Goal: Task Accomplishment & Management: Manage account settings

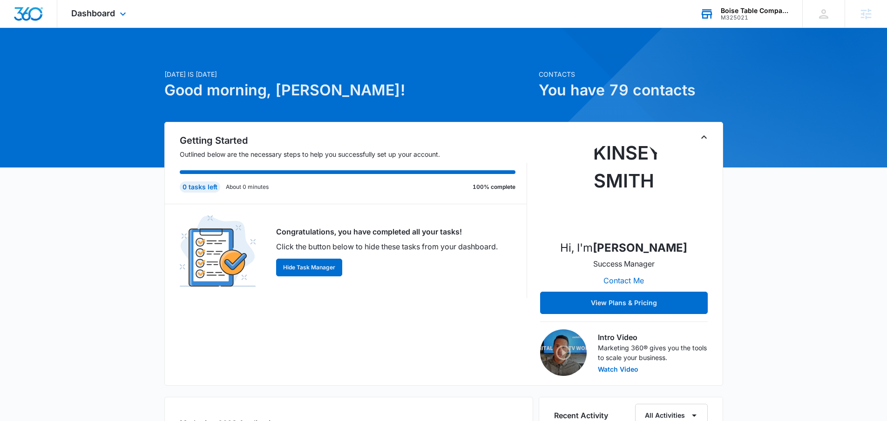
click at [759, 11] on div "Boise Table Company" at bounding box center [755, 10] width 68 height 7
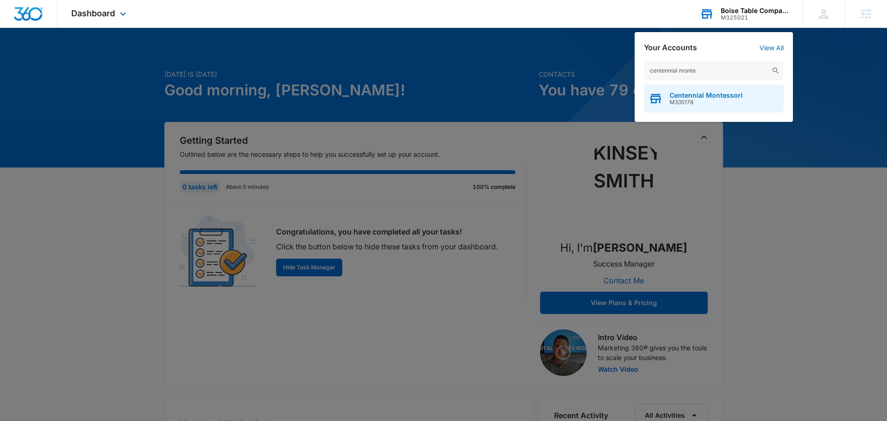
type input "centennial monte"
click at [706, 94] on span "Centennial Montessori" at bounding box center [705, 95] width 73 height 7
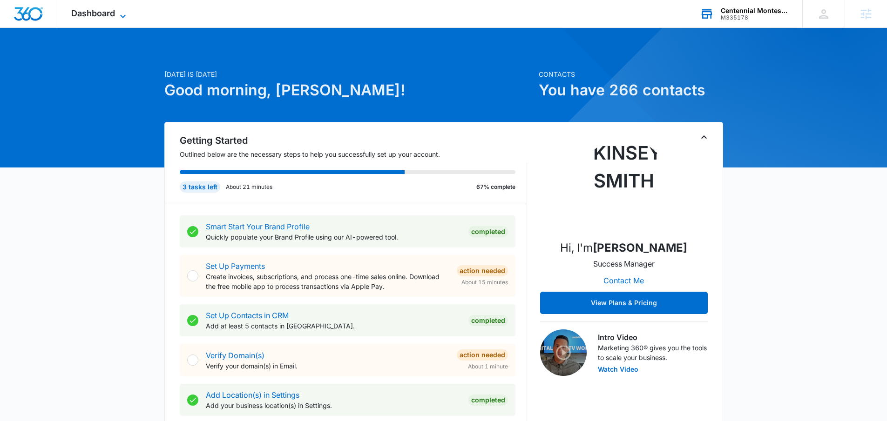
click at [85, 9] on span "Dashboard" at bounding box center [93, 13] width 44 height 10
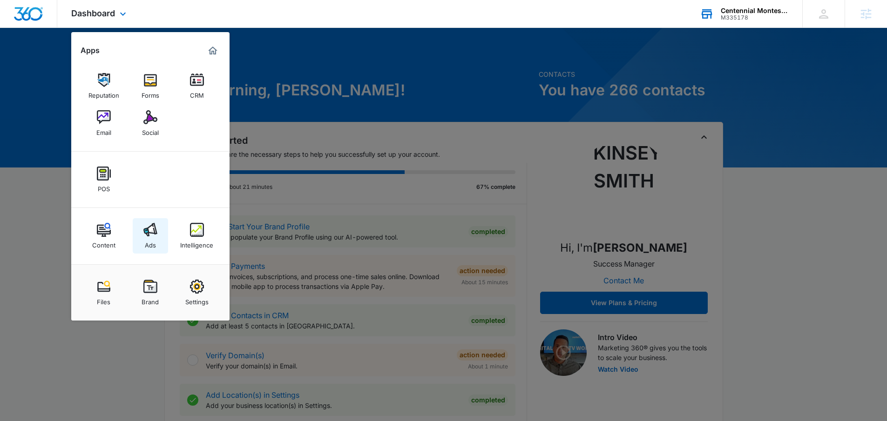
click at [158, 229] on link "Ads" at bounding box center [150, 235] width 35 height 35
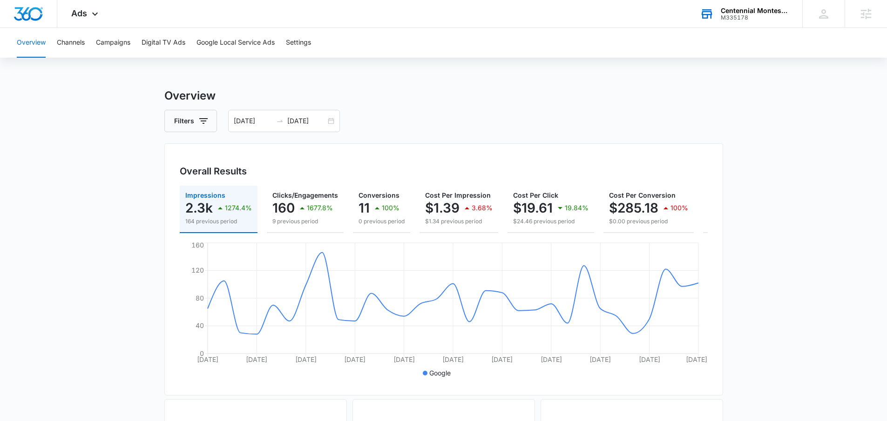
click at [150, 224] on main "Overview Filters 08/11/2025 09/10/2025 Overall Results Impressions 2.3k 1274.4%…" at bounding box center [443, 422] width 887 height 668
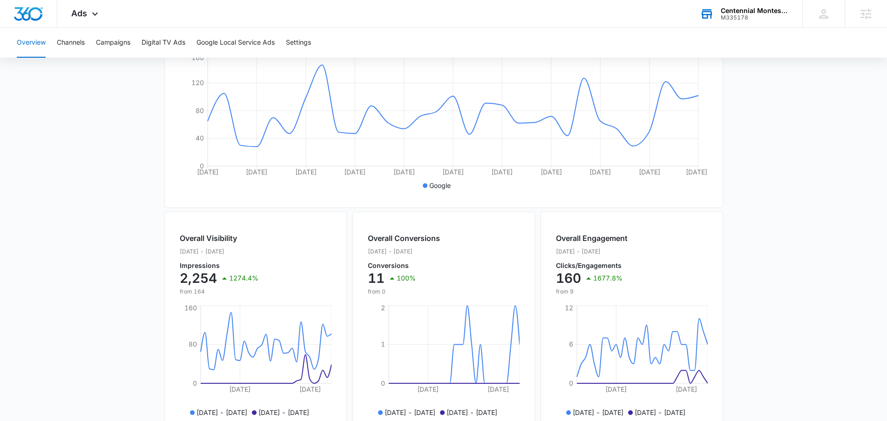
scroll to position [342, 0]
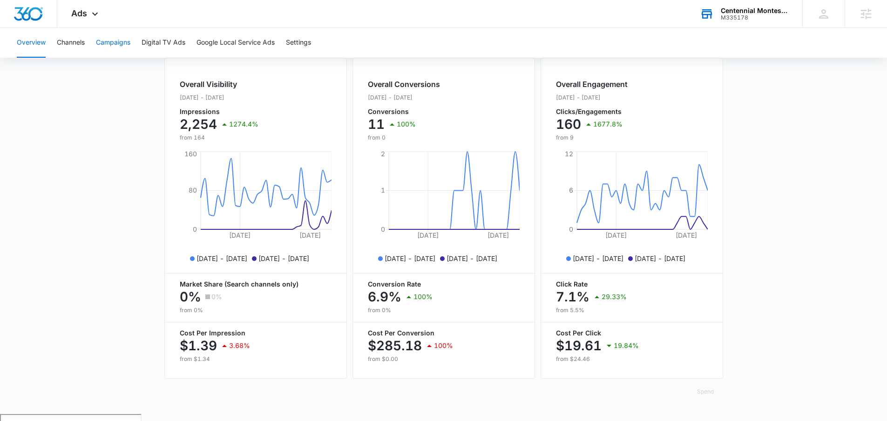
click at [113, 36] on button "Campaigns" at bounding box center [113, 43] width 34 height 30
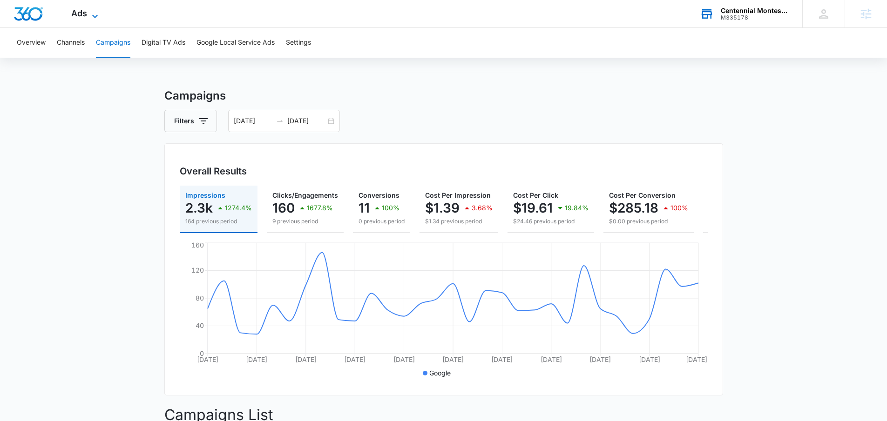
click at [97, 14] on icon at bounding box center [94, 16] width 11 height 11
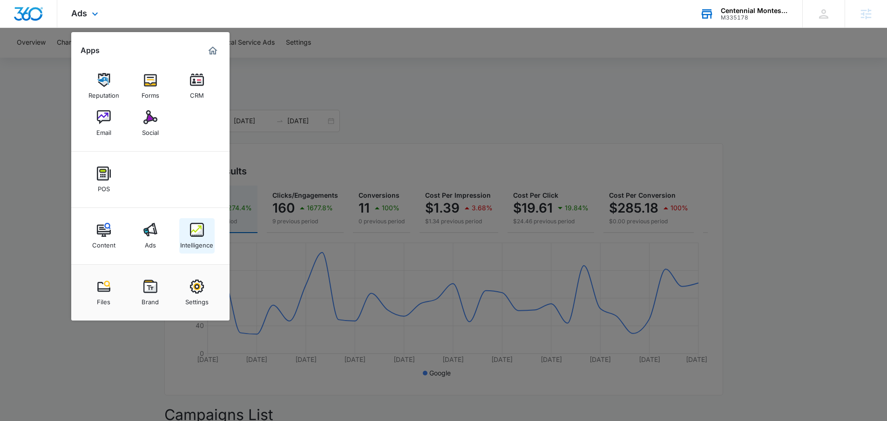
click at [185, 237] on div "Intelligence" at bounding box center [196, 243] width 33 height 12
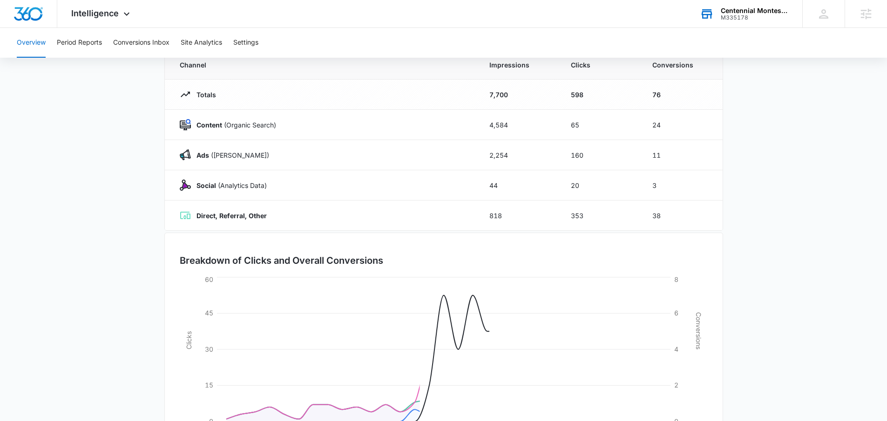
scroll to position [155, 0]
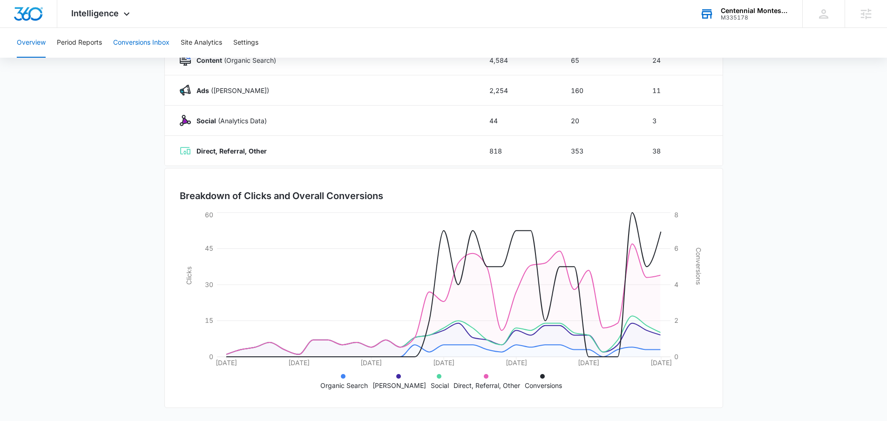
click at [133, 49] on button "Conversions Inbox" at bounding box center [141, 43] width 56 height 30
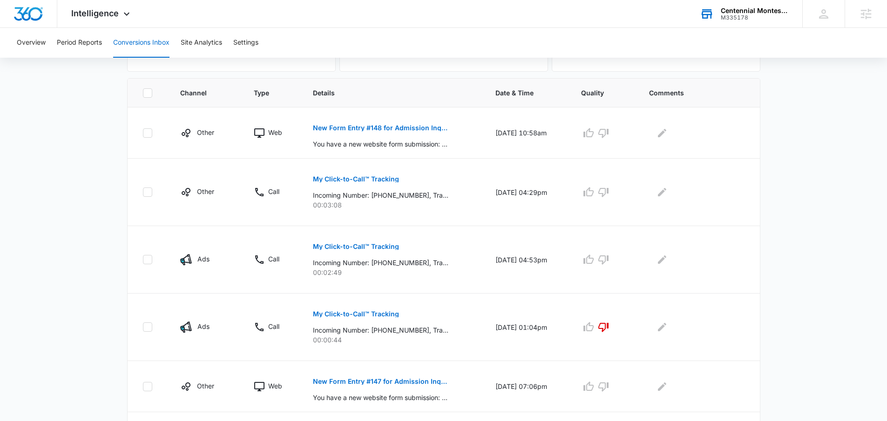
scroll to position [174, 0]
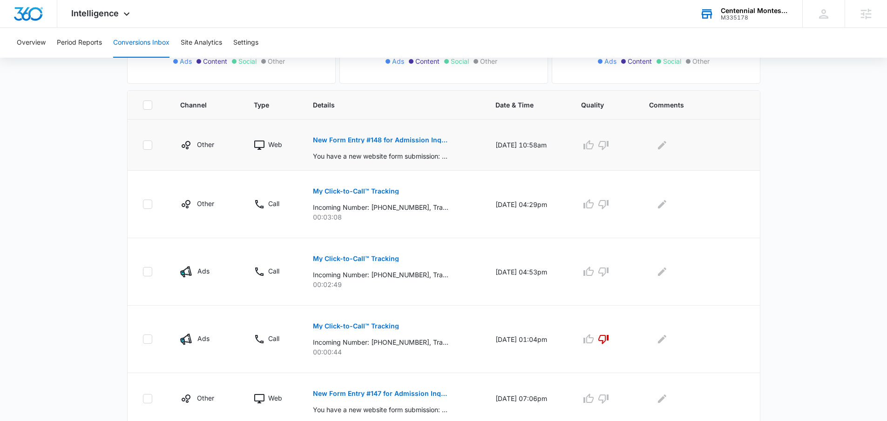
click at [380, 138] on p "New Form Entry #148 for Admission Inquiry" at bounding box center [380, 140] width 135 height 7
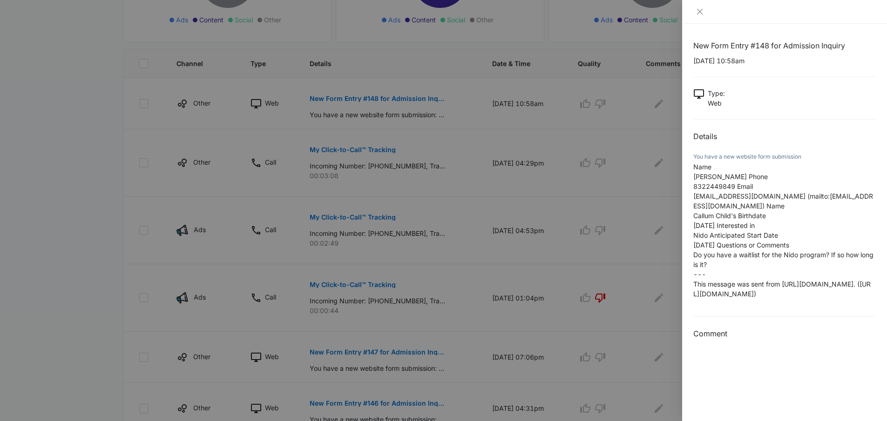
scroll to position [230, 0]
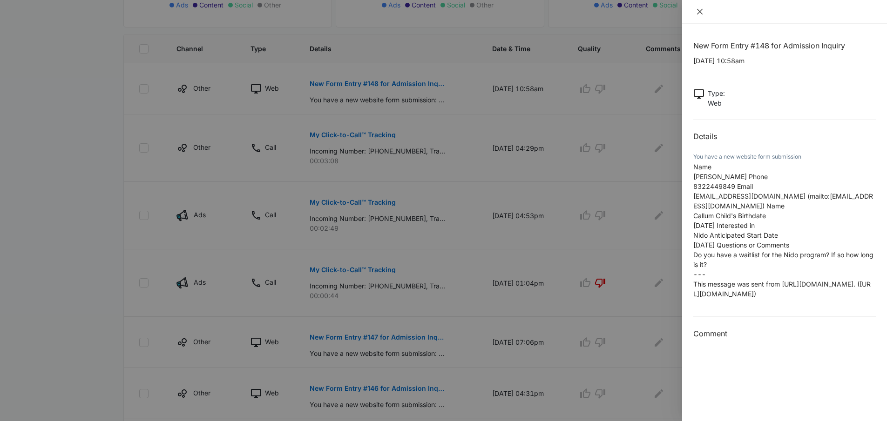
click at [701, 13] on icon "close" at bounding box center [699, 11] width 7 height 7
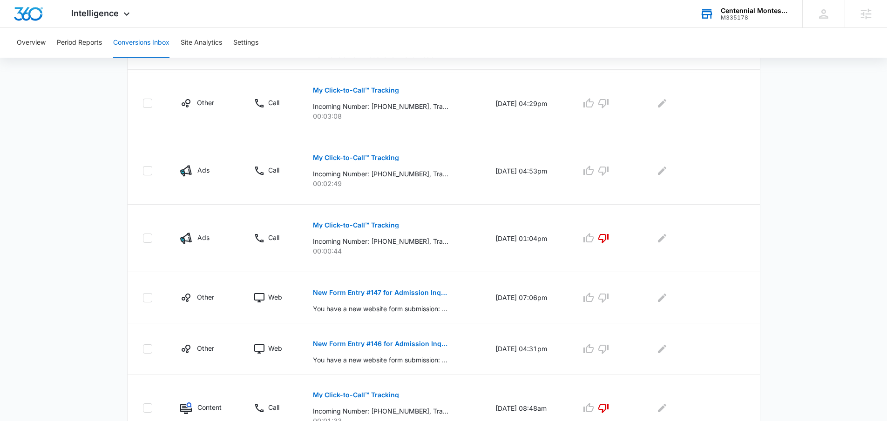
scroll to position [294, 0]
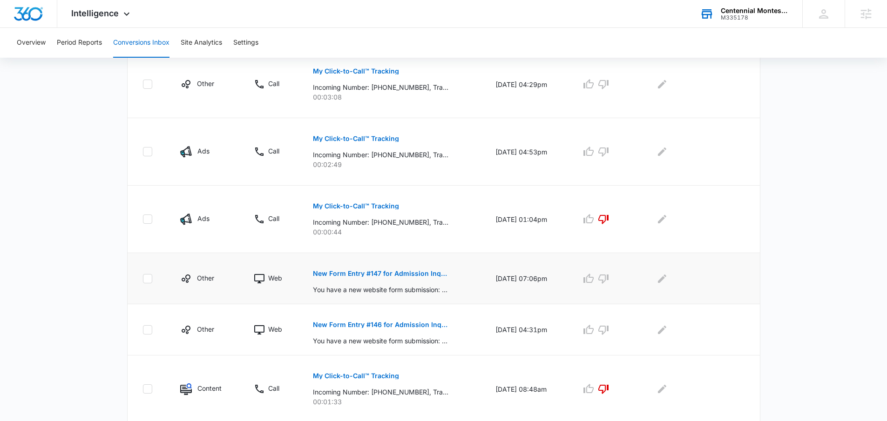
click at [361, 274] on p "New Form Entry #147 for Admission Inquiry" at bounding box center [380, 273] width 135 height 7
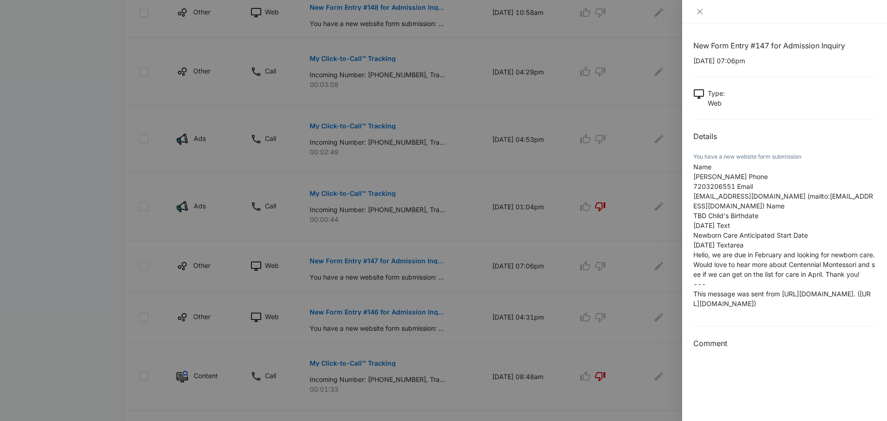
scroll to position [311, 0]
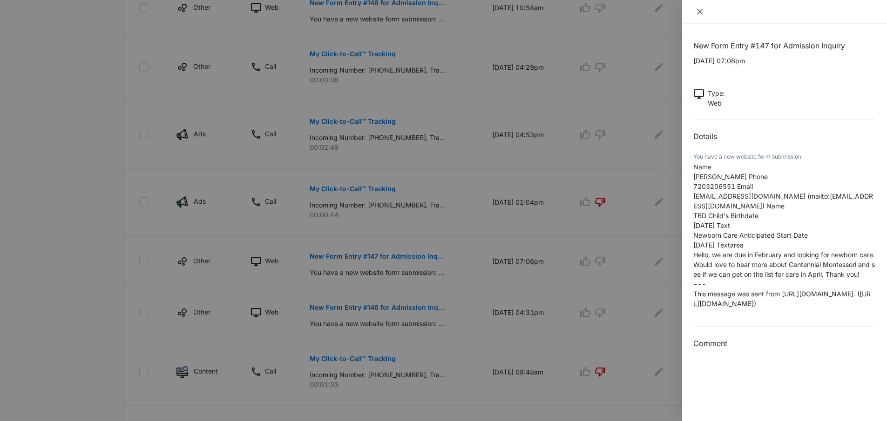
click at [696, 8] on icon "close" at bounding box center [699, 11] width 7 height 7
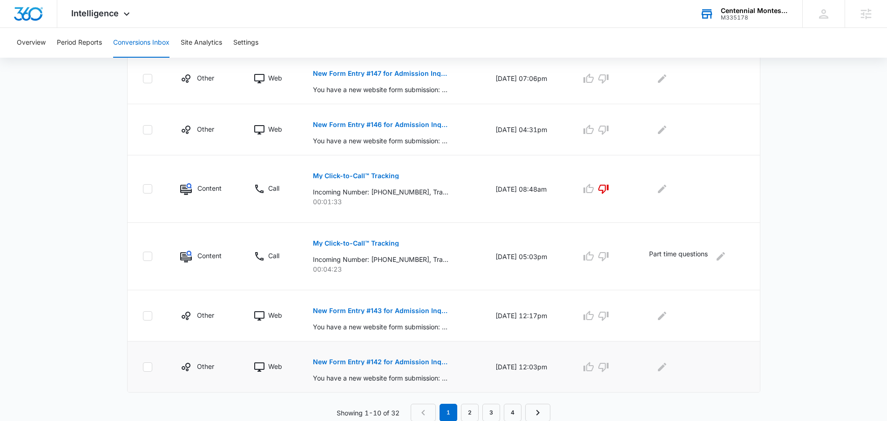
scroll to position [494, 0]
click at [468, 410] on link "2" at bounding box center [470, 413] width 18 height 18
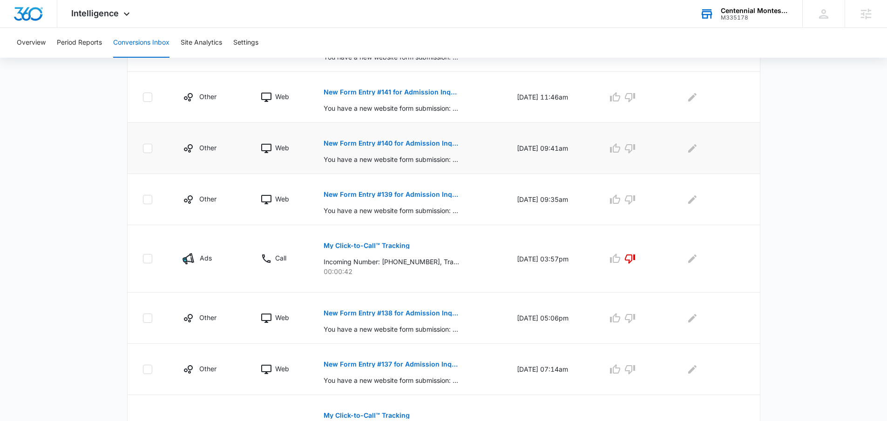
scroll to position [68, 0]
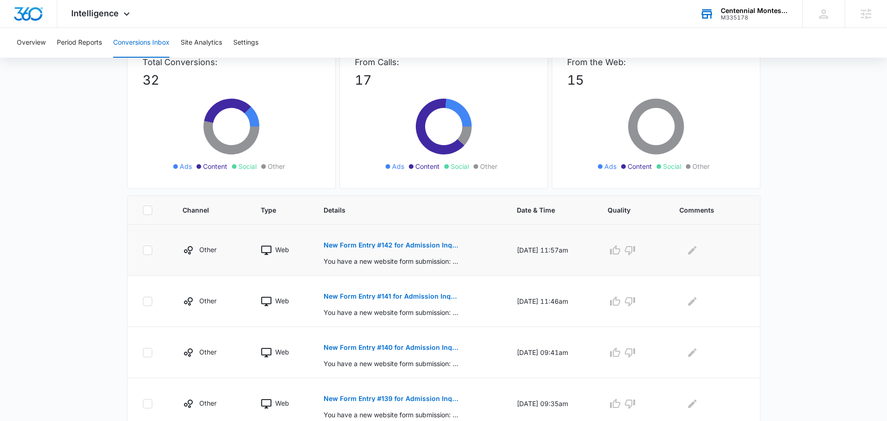
click at [379, 246] on p "New Form Entry #142 for Admission Inquiry" at bounding box center [391, 245] width 135 height 7
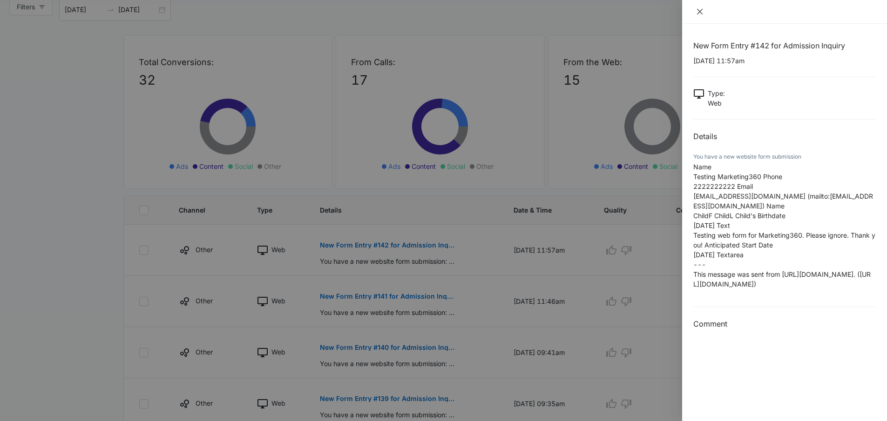
click at [697, 13] on icon "close" at bounding box center [700, 12] width 6 height 6
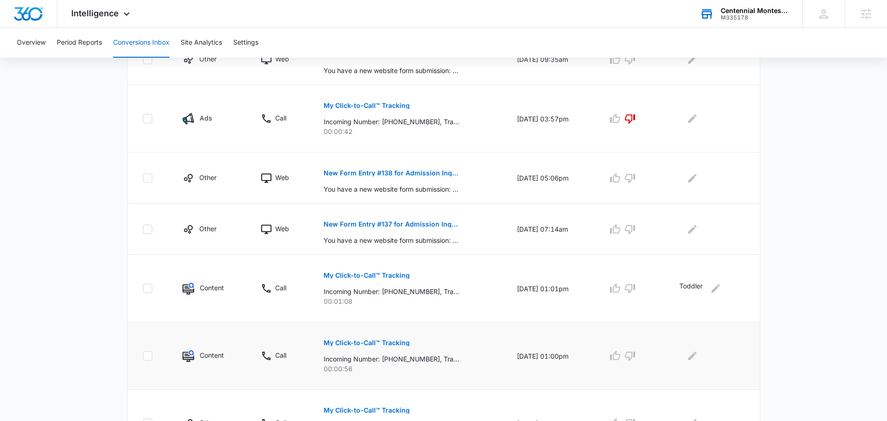
scroll to position [478, 0]
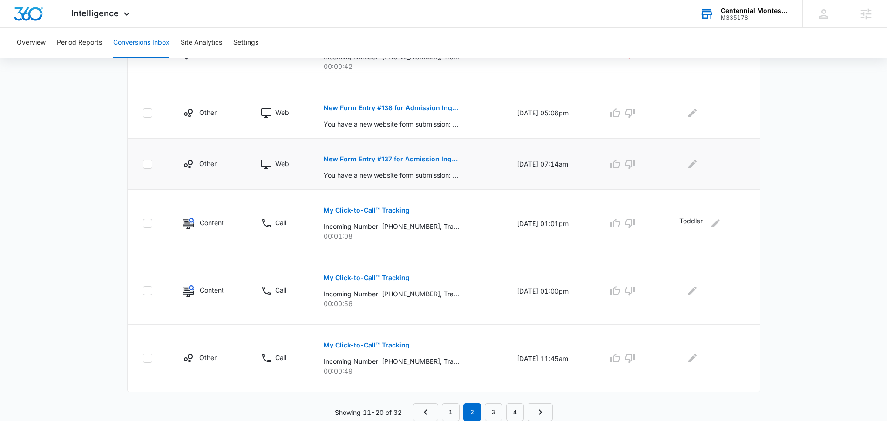
click at [418, 161] on p "New Form Entry #137 for Admission Inquiry" at bounding box center [391, 159] width 135 height 7
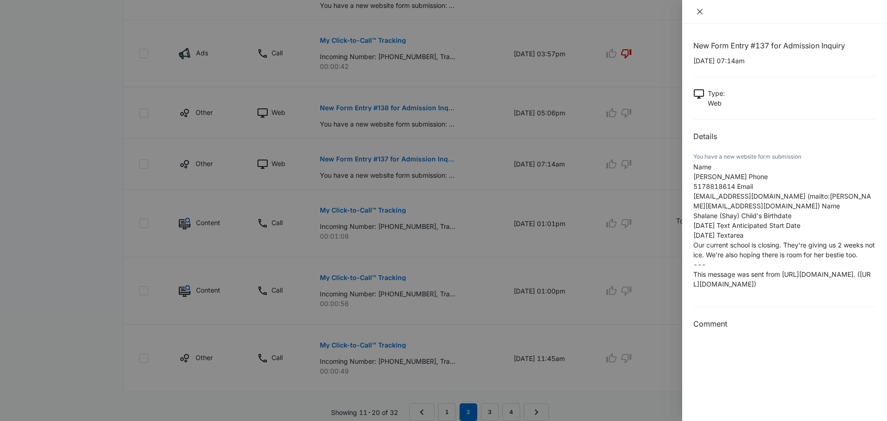
click at [702, 14] on icon "close" at bounding box center [699, 11] width 7 height 7
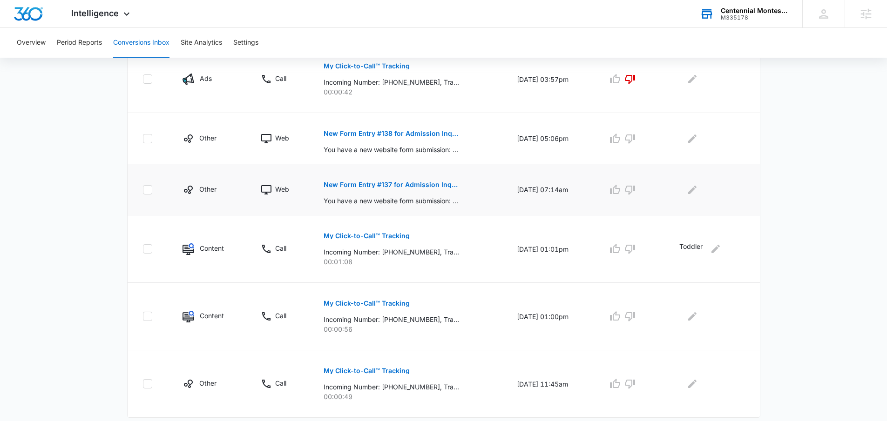
scroll to position [452, 0]
click at [415, 131] on p "New Form Entry #138 for Admission Inquiry" at bounding box center [391, 134] width 135 height 7
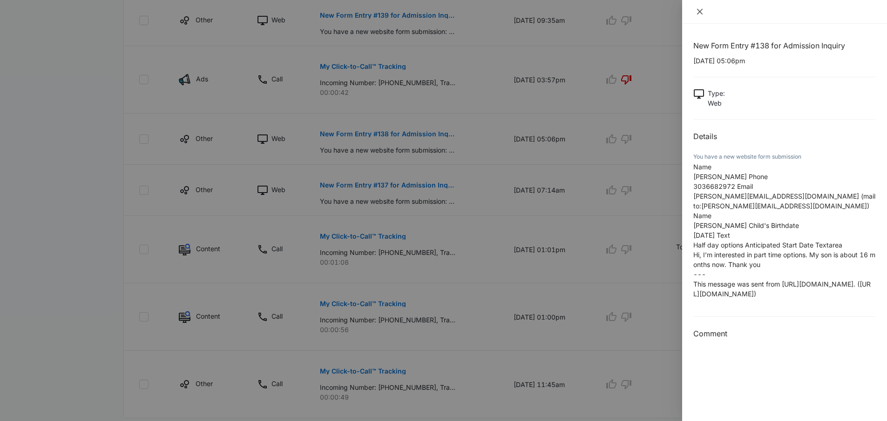
click at [702, 15] on button "Close" at bounding box center [699, 11] width 13 height 8
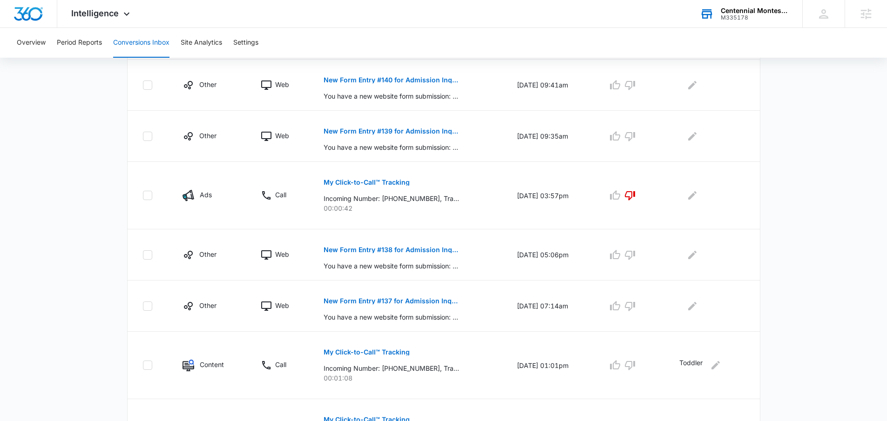
click at [796, 152] on main "Filters 08/16/2025 09/15/2025 New Conversion Total Conversions: 32 Ads Content …" at bounding box center [443, 147] width 887 height 832
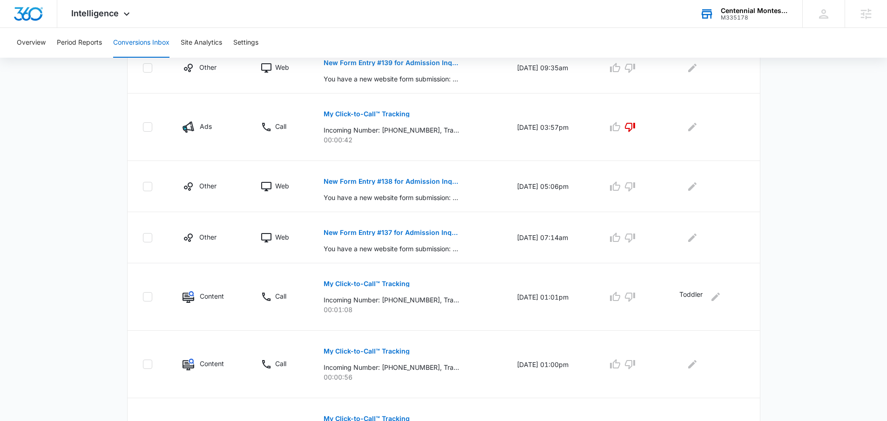
scroll to position [478, 0]
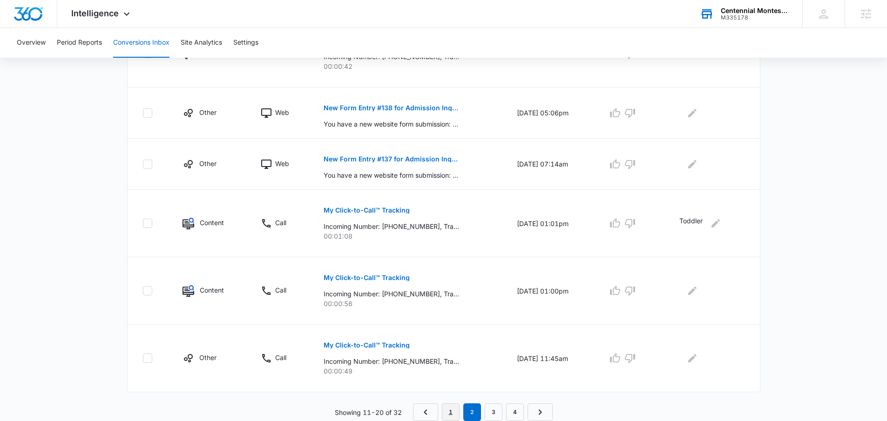
click at [452, 405] on link "1" at bounding box center [451, 413] width 18 height 18
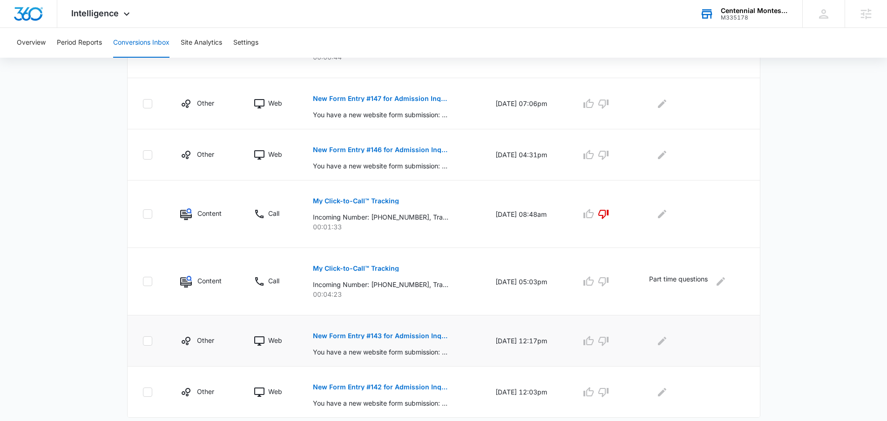
scroll to position [494, 0]
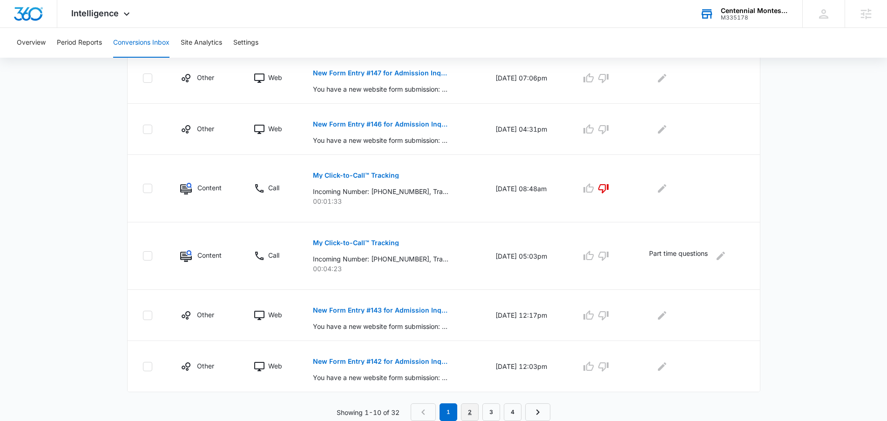
click at [472, 407] on link "2" at bounding box center [470, 413] width 18 height 18
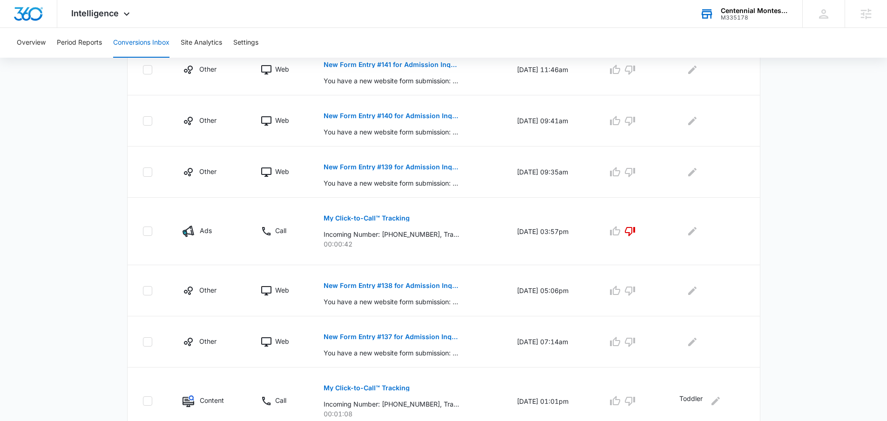
scroll to position [310, 0]
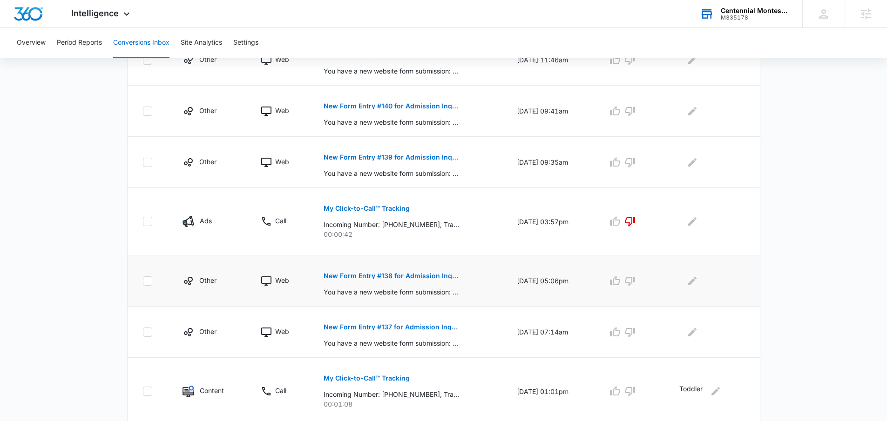
click at [364, 276] on p "New Form Entry #138 for Admission Inquiry" at bounding box center [391, 276] width 135 height 7
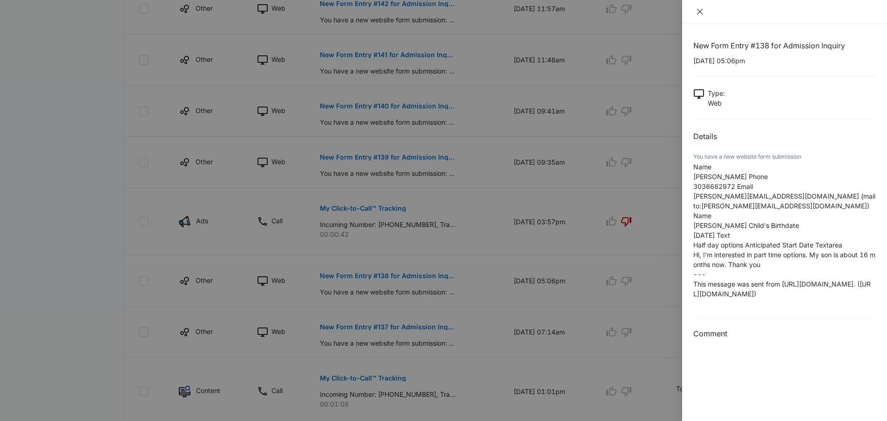
click at [699, 12] on icon "close" at bounding box center [700, 12] width 6 height 6
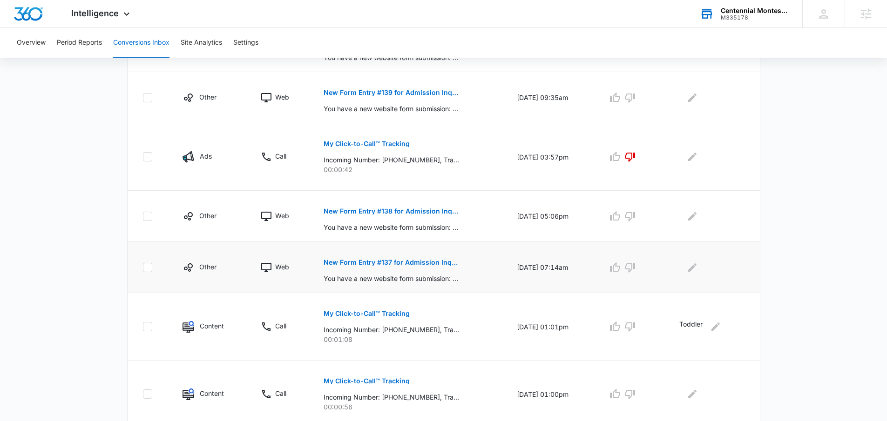
scroll to position [377, 0]
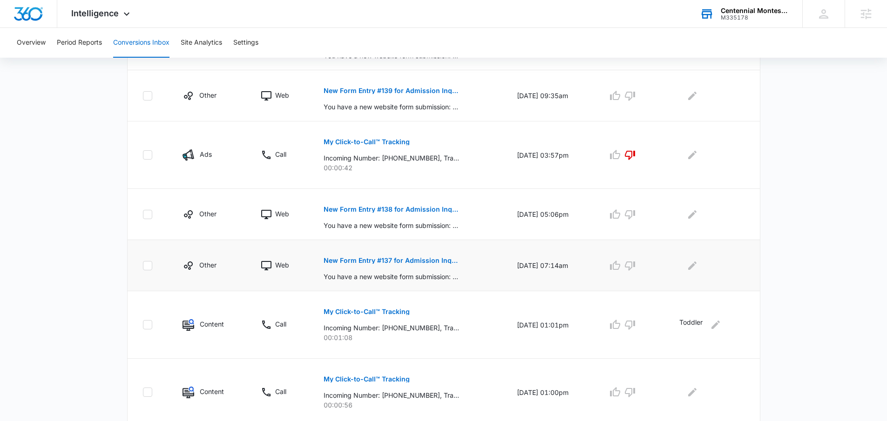
click at [375, 263] on p "New Form Entry #137 for Admission Inquiry" at bounding box center [391, 260] width 135 height 7
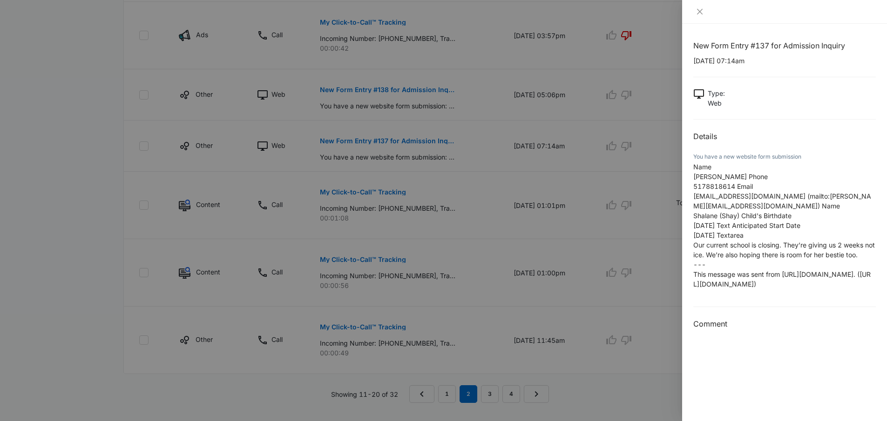
scroll to position [513, 0]
